Goal: Information Seeking & Learning: Check status

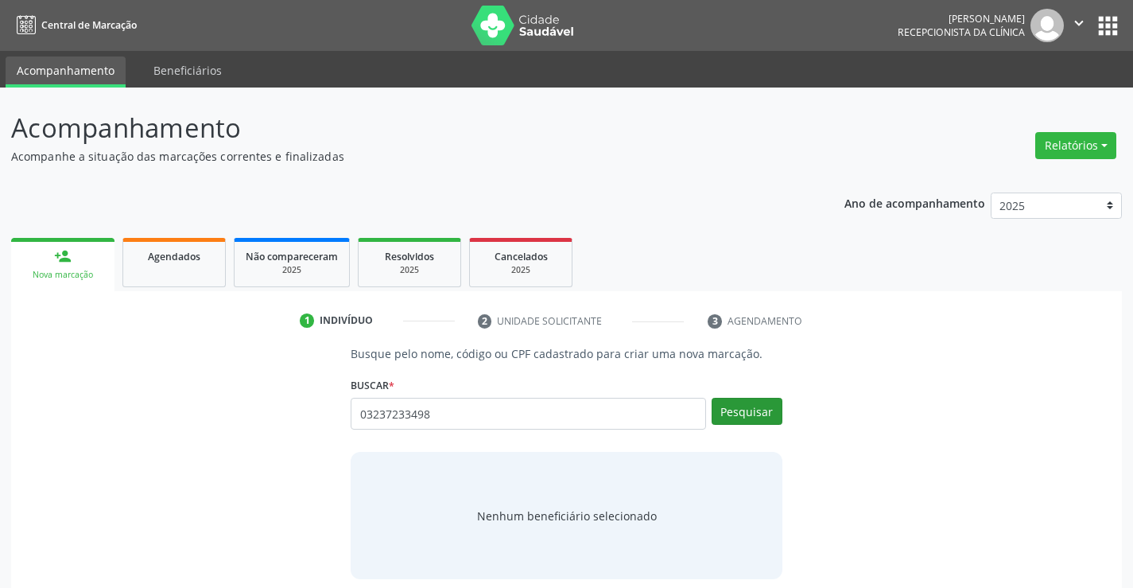
type input "03237233498"
drag, startPoint x: 766, startPoint y: 418, endPoint x: 756, endPoint y: 409, distance: 13.5
click at [759, 412] on button "Pesquisar" at bounding box center [747, 411] width 71 height 27
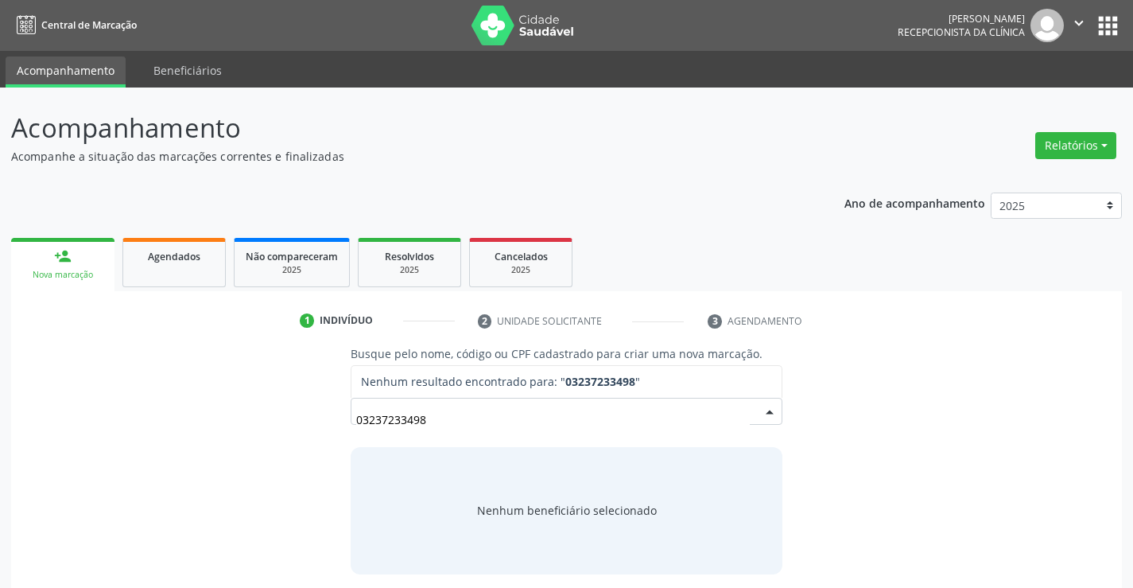
drag, startPoint x: 443, startPoint y: 421, endPoint x: 266, endPoint y: 413, distance: 176.7
click at [266, 413] on div "Busque pelo nome, código ou CPF cadastrado para criar uma nova marcação. [GEOGR…" at bounding box center [566, 459] width 1088 height 228
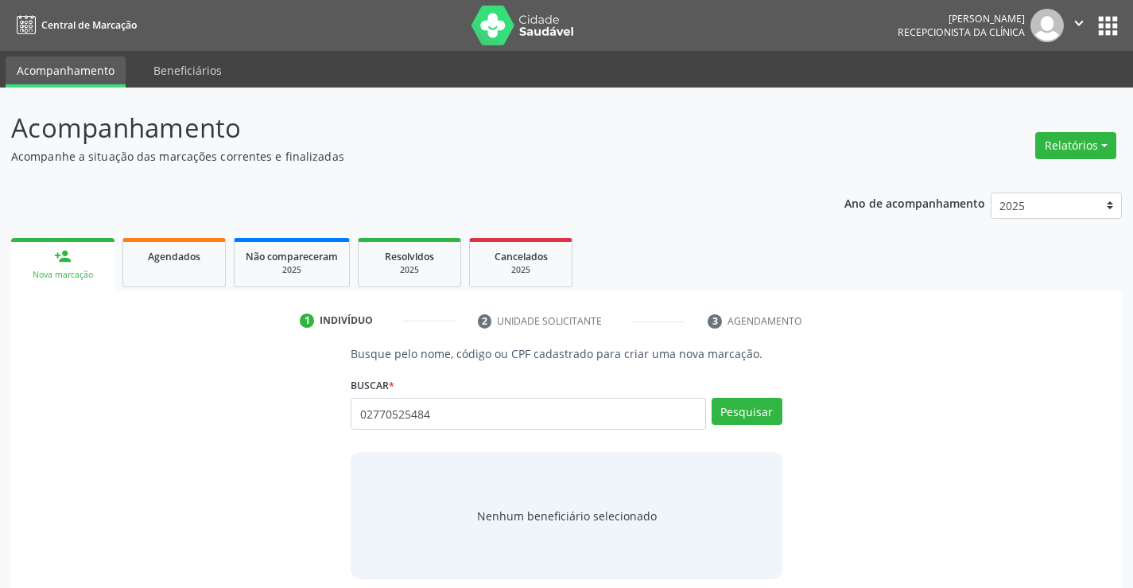
type input "02770525484"
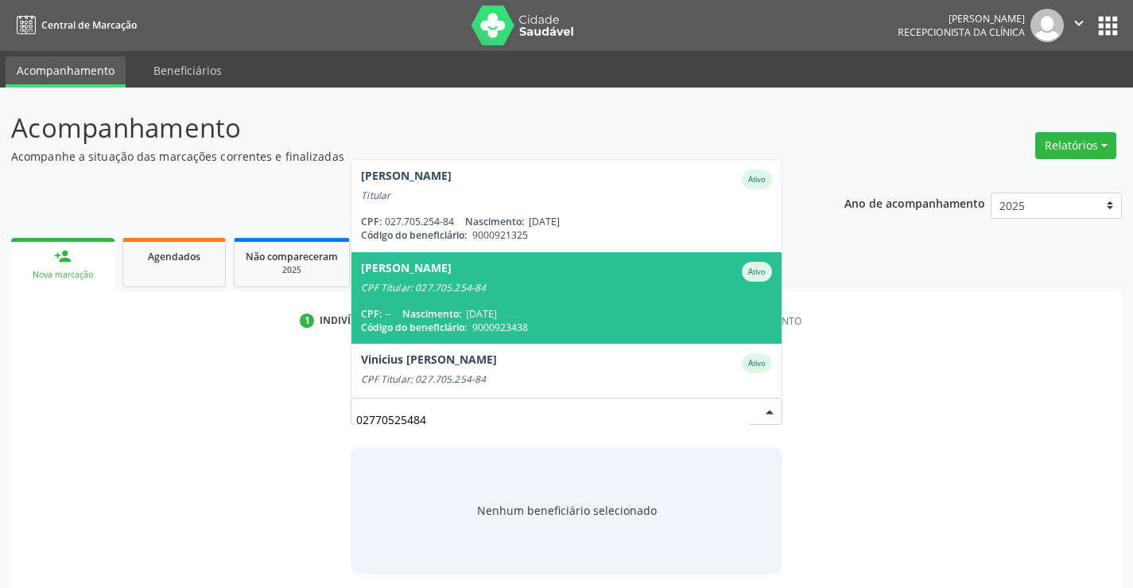
click at [510, 299] on span "[PERSON_NAME] de [PERSON_NAME] CPF Titular: 027.705.254-84 CPF: -- Nascimento: …" at bounding box center [565, 297] width 429 height 91
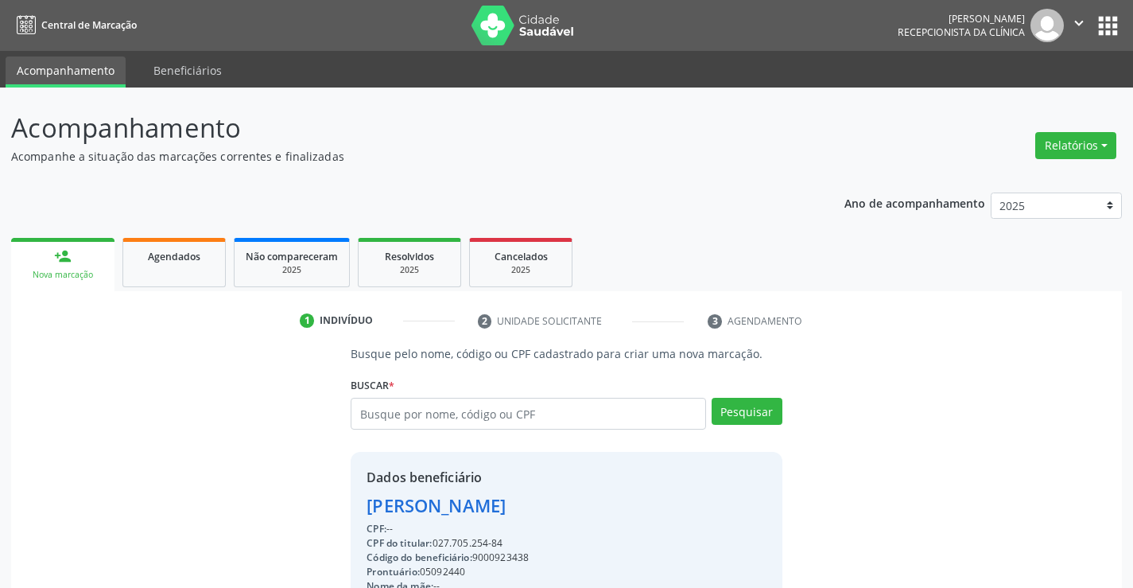
drag, startPoint x: 510, startPoint y: 541, endPoint x: 343, endPoint y: 510, distance: 169.8
click at [343, 510] on div "Busque pelo nome, código ou CPF cadastrado para criar uma nova marcação. [GEOGR…" at bounding box center [566, 551] width 453 height 412
copy div "[PERSON_NAME] CPF: -- CPF do titular: 027.705.254-84"
click at [1057, 155] on button "Relatórios" at bounding box center [1075, 145] width 81 height 27
click at [1045, 173] on link "Agendamentos" at bounding box center [1031, 180] width 171 height 22
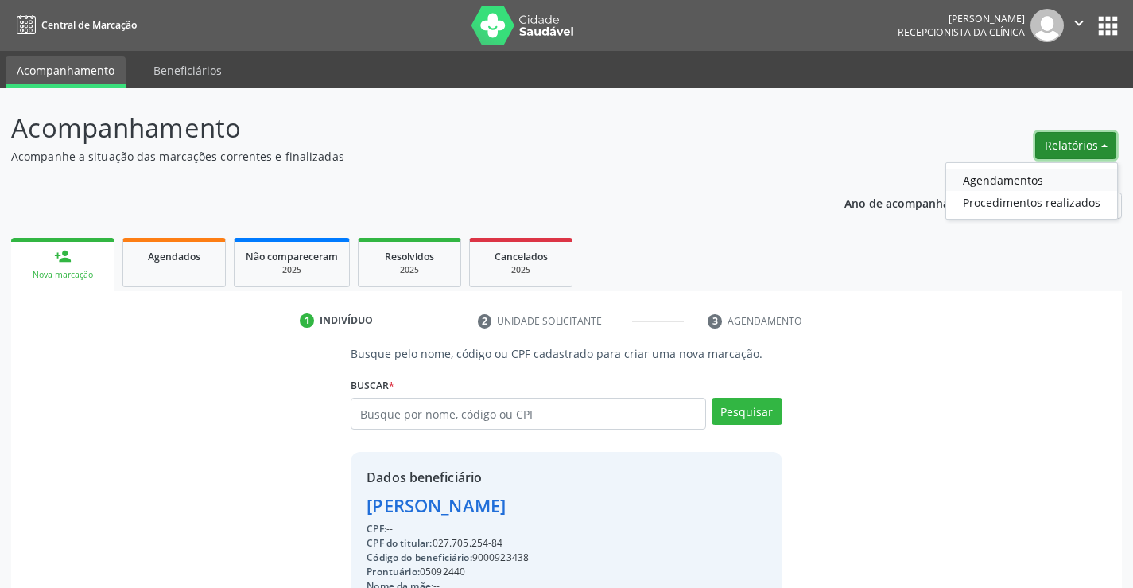
select select "9"
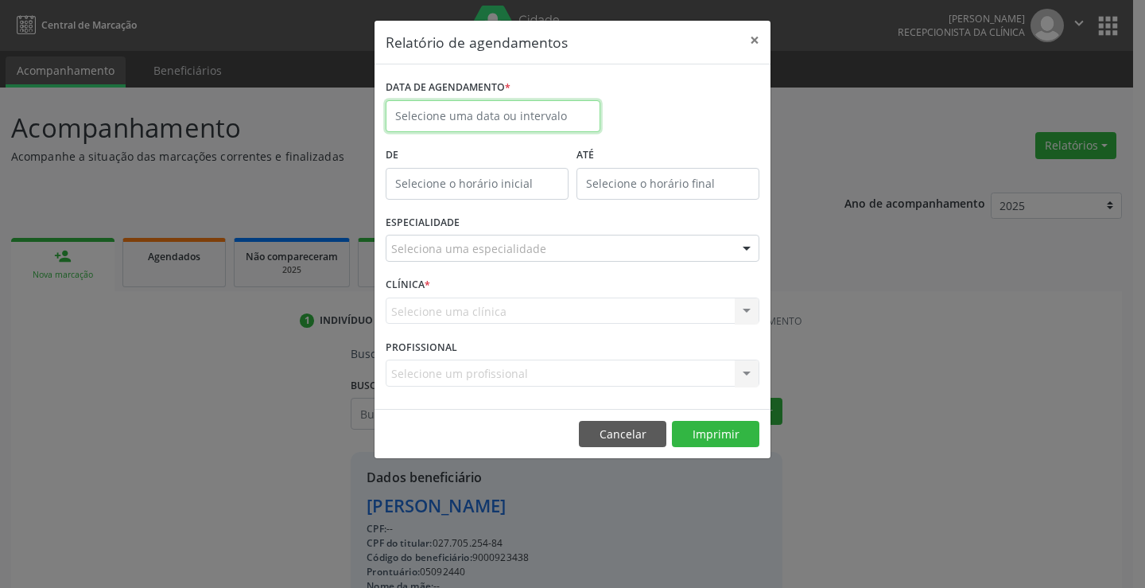
click at [469, 122] on body "Central de Marcação [PERSON_NAME] Recepcionista da clínica  Configurações Sair…" at bounding box center [572, 294] width 1145 height 588
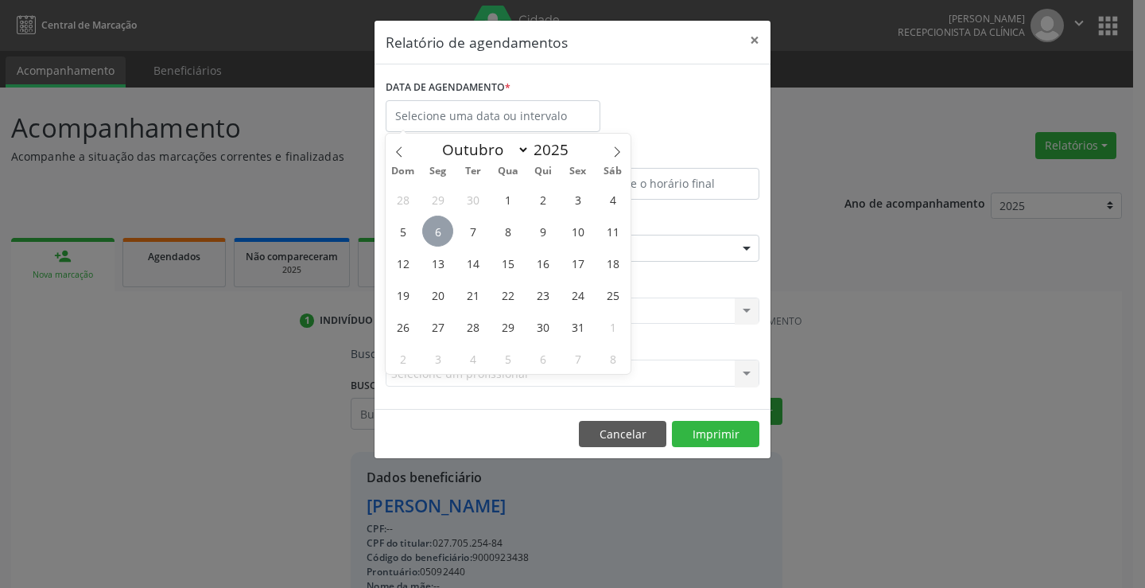
click at [444, 229] on span "6" at bounding box center [437, 230] width 31 height 31
type input "[DATE]"
click at [444, 229] on span "6" at bounding box center [437, 230] width 31 height 31
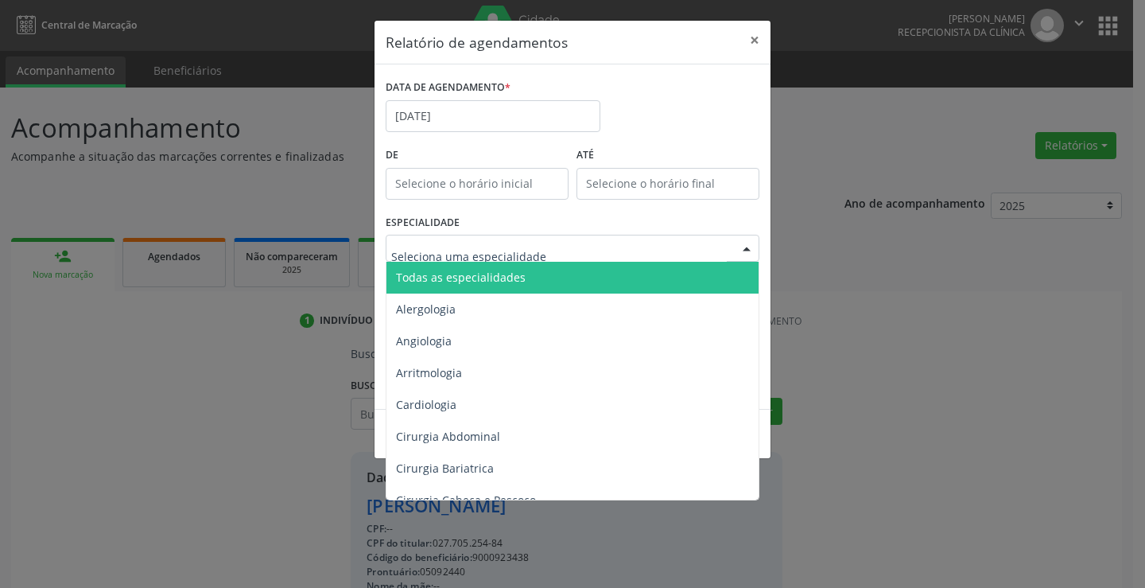
click at [456, 277] on span "Todas as especialidades" at bounding box center [461, 277] width 130 height 15
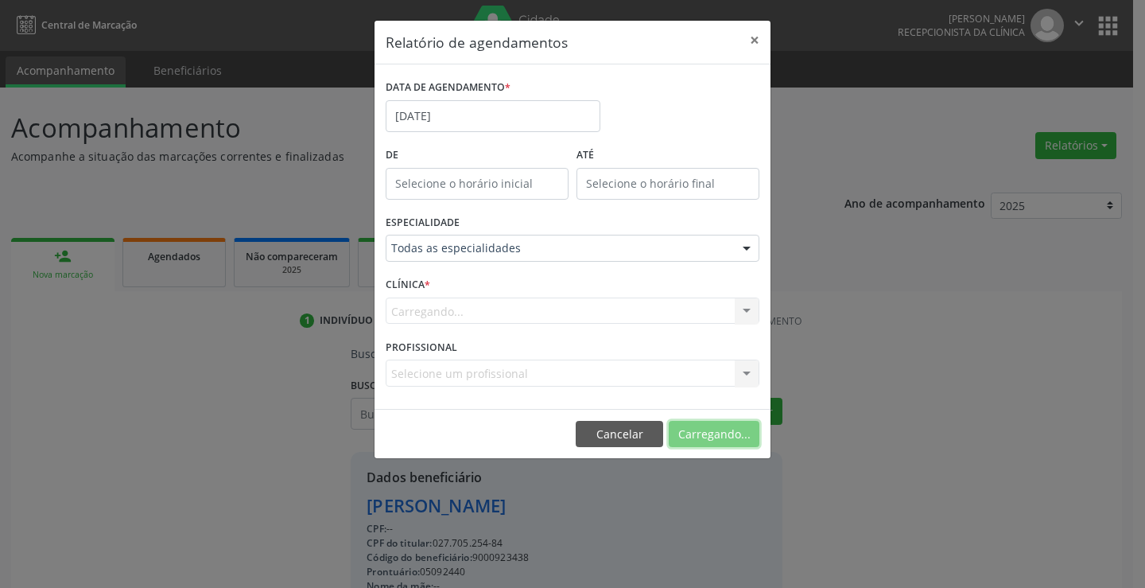
click at [700, 440] on button "Carregando..." at bounding box center [714, 434] width 91 height 27
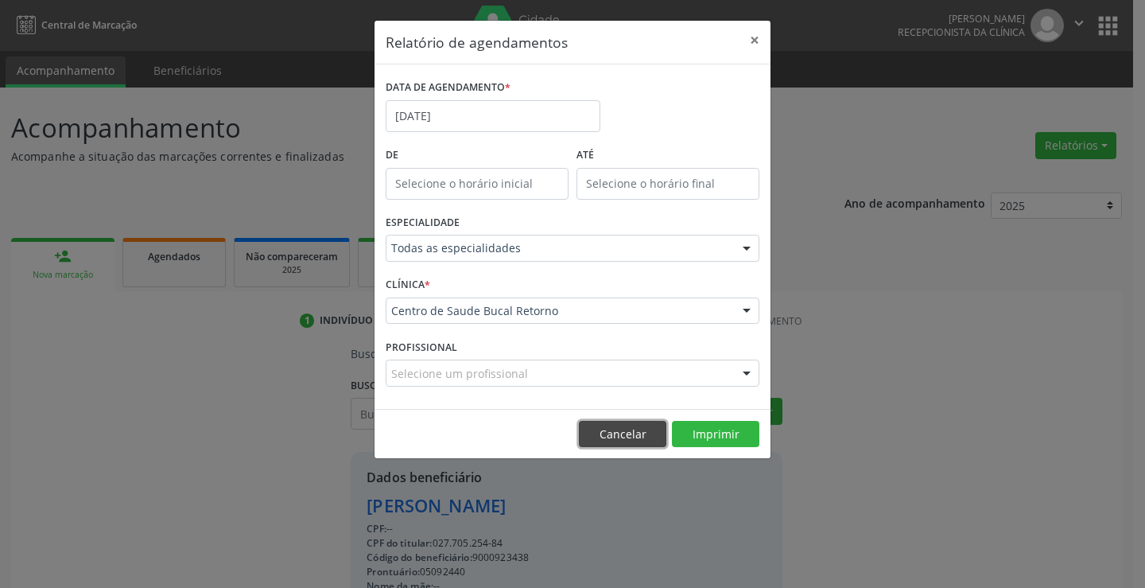
drag, startPoint x: 617, startPoint y: 426, endPoint x: 600, endPoint y: 421, distance: 18.4
click at [615, 426] on button "Cancelar" at bounding box center [622, 434] width 87 height 27
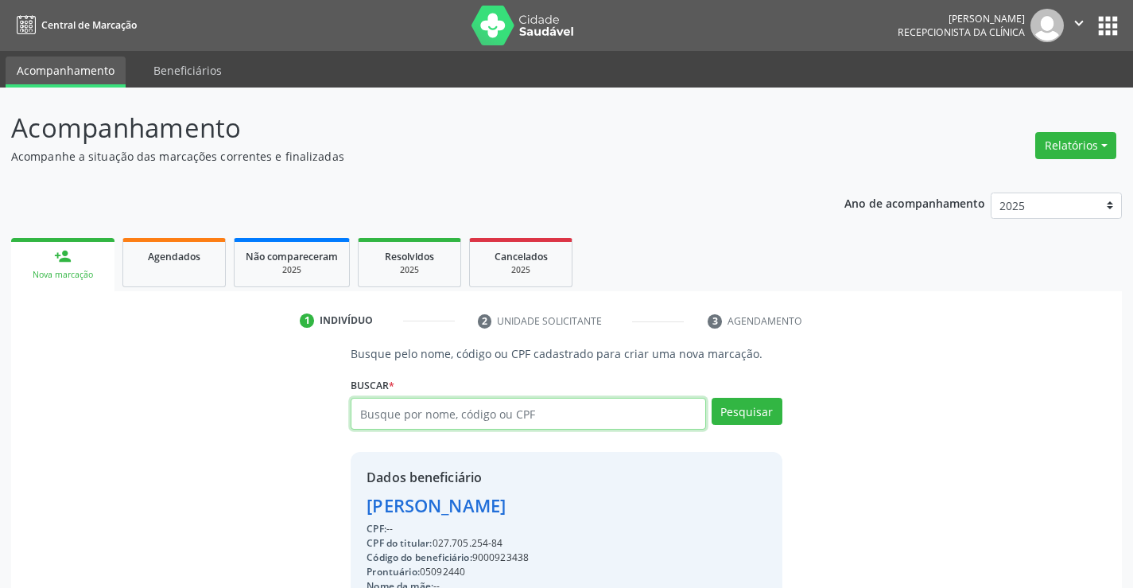
click at [405, 414] on input "text" at bounding box center [528, 414] width 355 height 32
type input "09756639415"
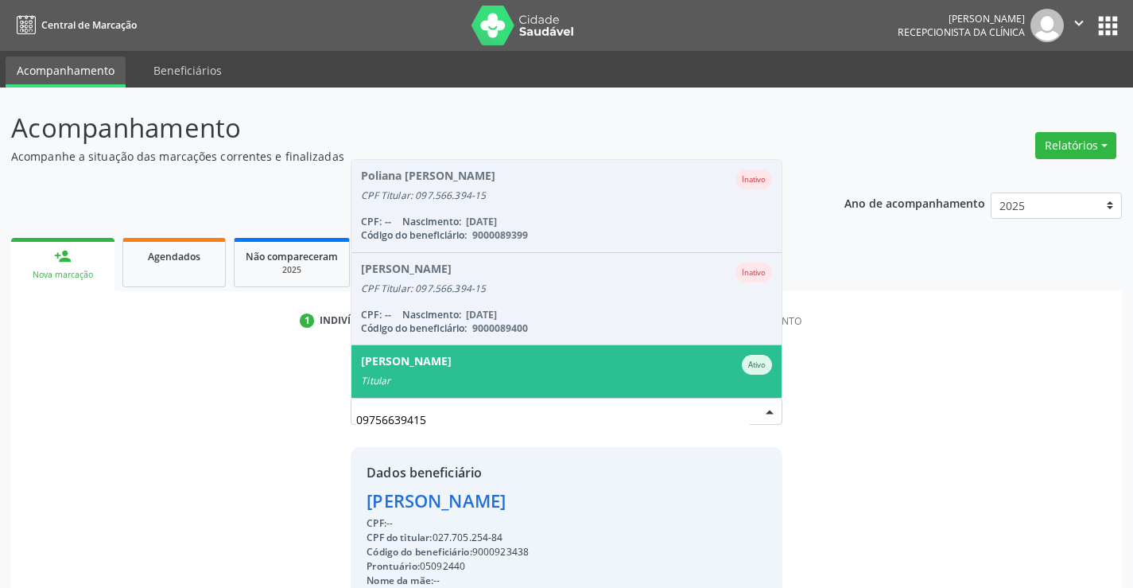
click at [417, 372] on div "[PERSON_NAME]" at bounding box center [406, 365] width 91 height 20
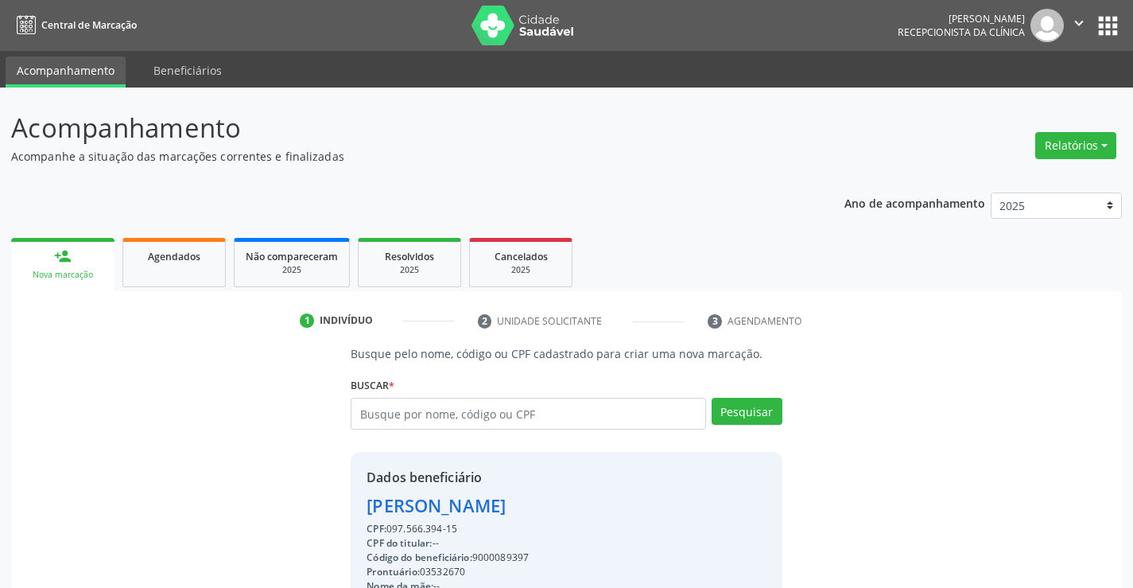
drag, startPoint x: 461, startPoint y: 530, endPoint x: 347, endPoint y: 512, distance: 115.2
click at [347, 512] on div "Busque pelo nome, código ou CPF cadastrado para criar uma nova marcação. [GEOGR…" at bounding box center [566, 551] width 453 height 412
copy div "[PERSON_NAME] CPF: 097.566.394-15"
drag, startPoint x: 1089, startPoint y: 142, endPoint x: 1059, endPoint y: 146, distance: 30.4
click at [1089, 143] on button "Relatórios" at bounding box center [1075, 145] width 81 height 27
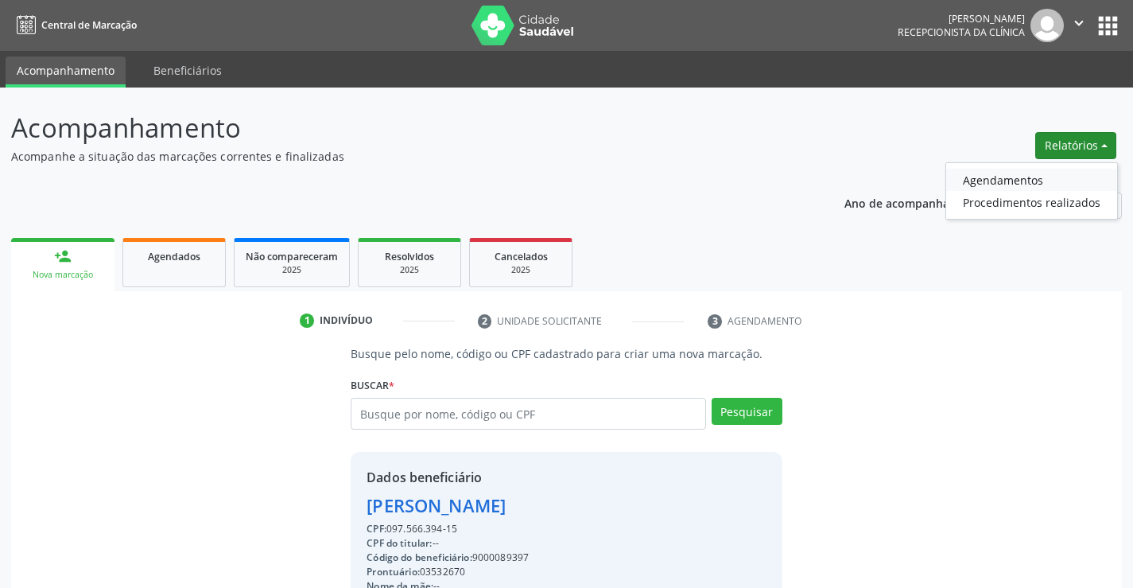
click at [990, 186] on link "Agendamentos" at bounding box center [1031, 180] width 171 height 22
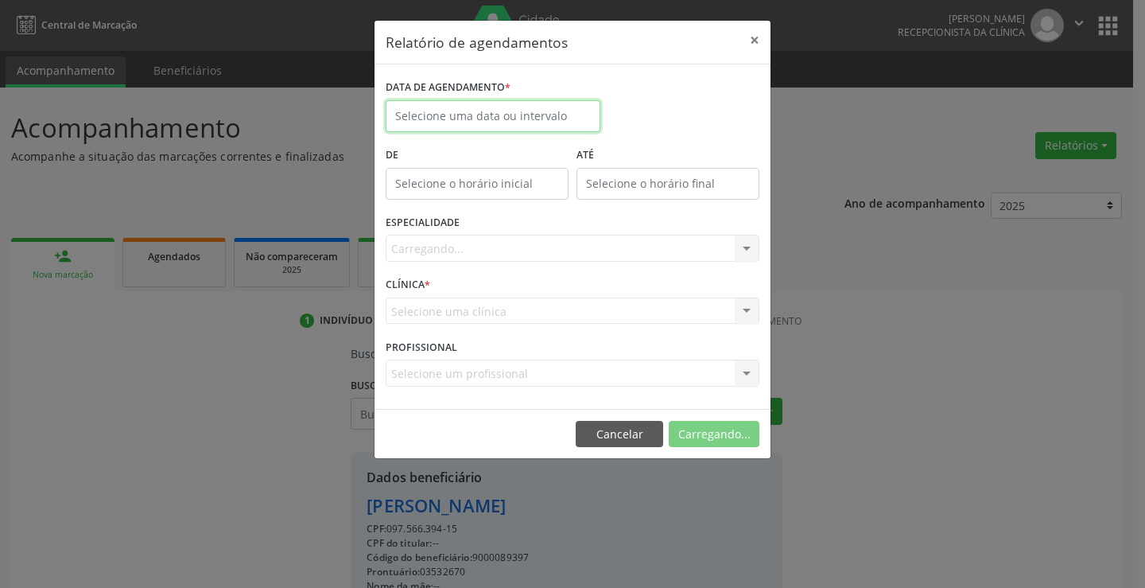
click at [506, 107] on input "text" at bounding box center [493, 116] width 215 height 32
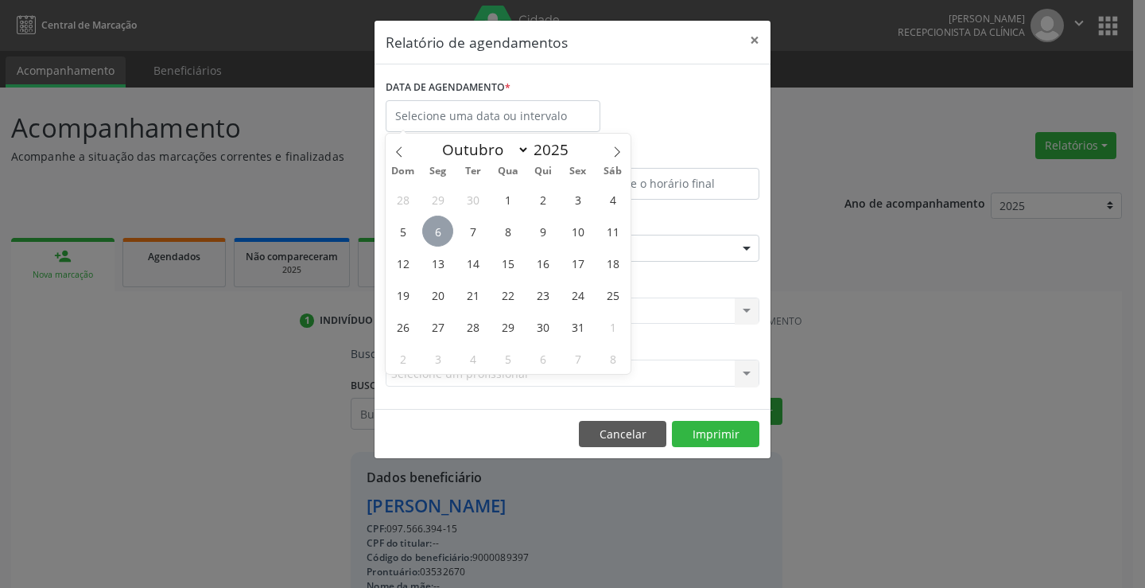
click at [440, 234] on span "6" at bounding box center [437, 230] width 31 height 31
type input "[DATE]"
click at [440, 234] on span "6" at bounding box center [437, 230] width 31 height 31
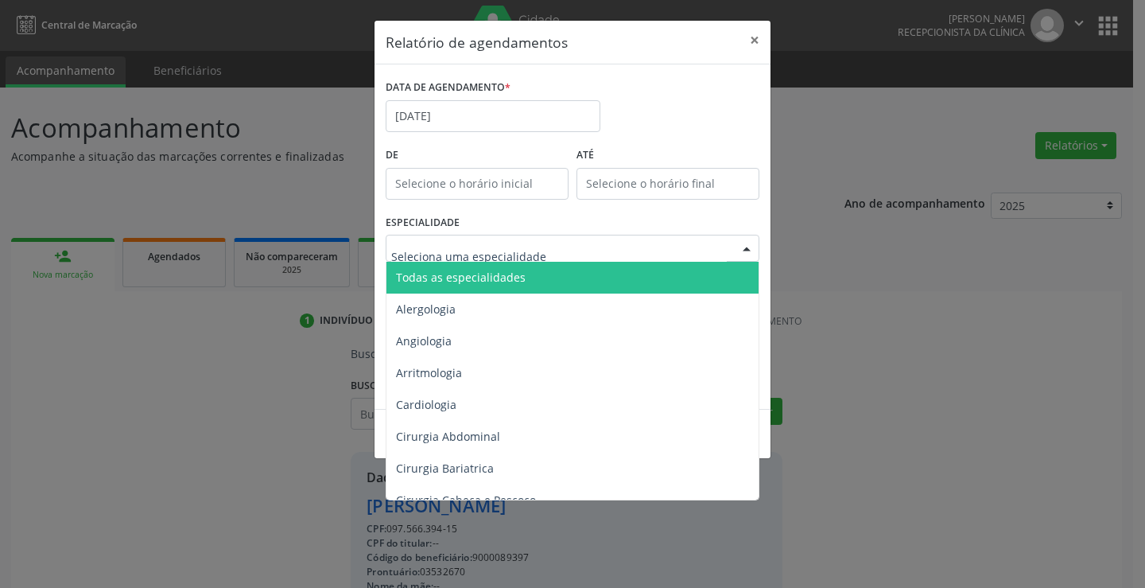
click at [454, 276] on span "Todas as especialidades" at bounding box center [461, 277] width 130 height 15
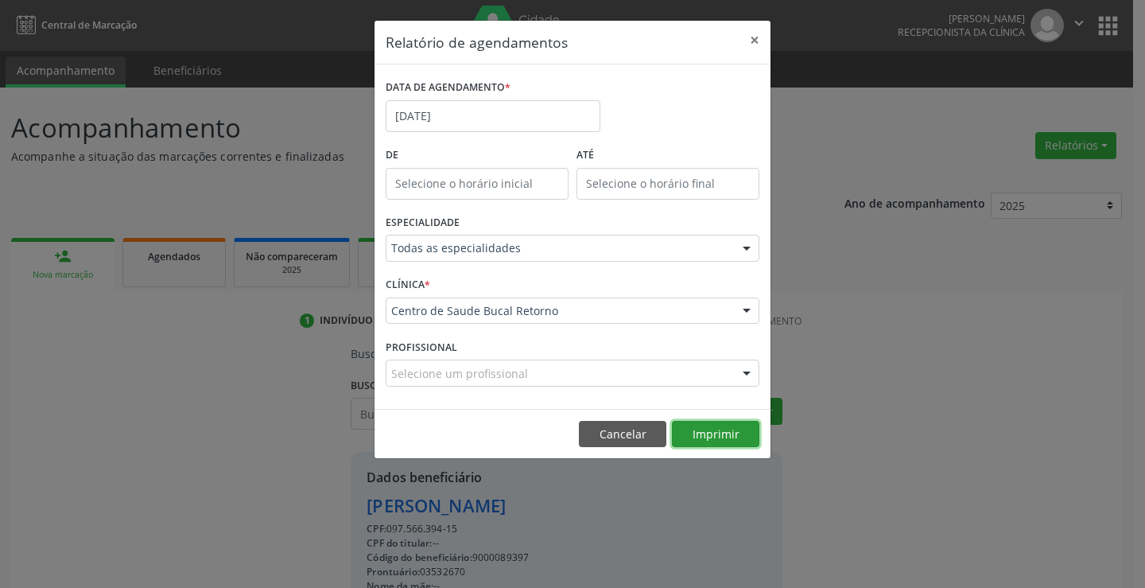
click at [708, 436] on button "Imprimir" at bounding box center [715, 434] width 87 height 27
click at [632, 428] on button "Cancelar" at bounding box center [622, 434] width 87 height 27
